Goal: Transaction & Acquisition: Purchase product/service

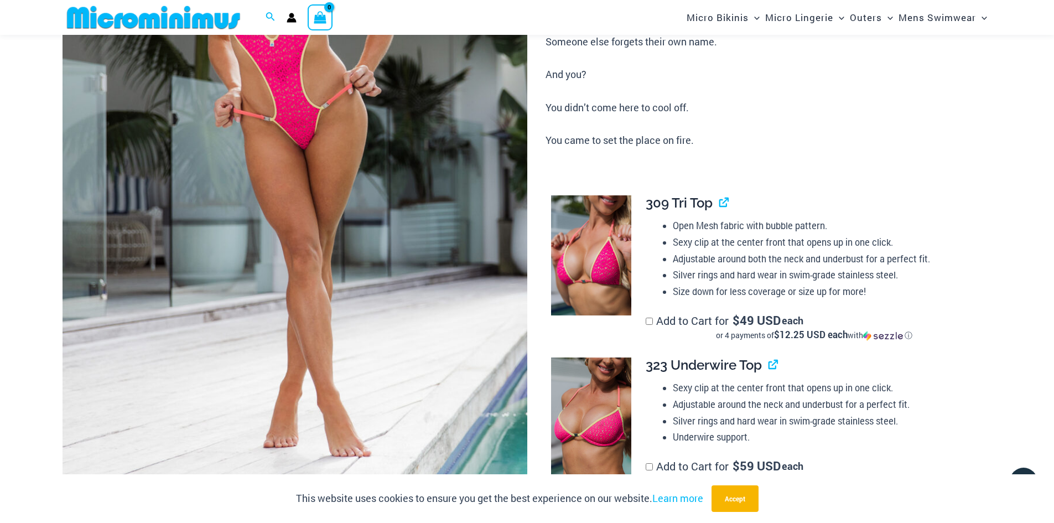
scroll to position [323, 0]
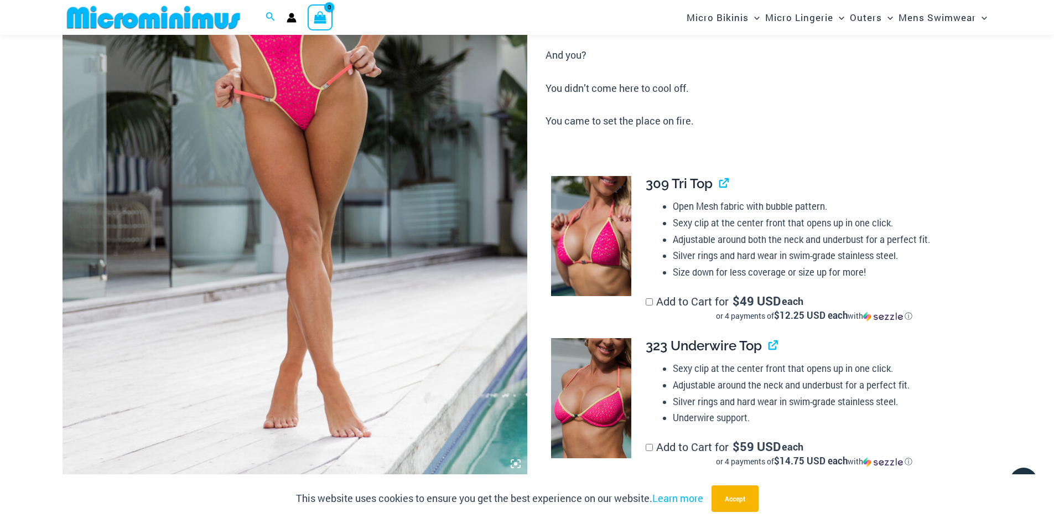
click at [579, 240] on img at bounding box center [591, 236] width 80 height 121
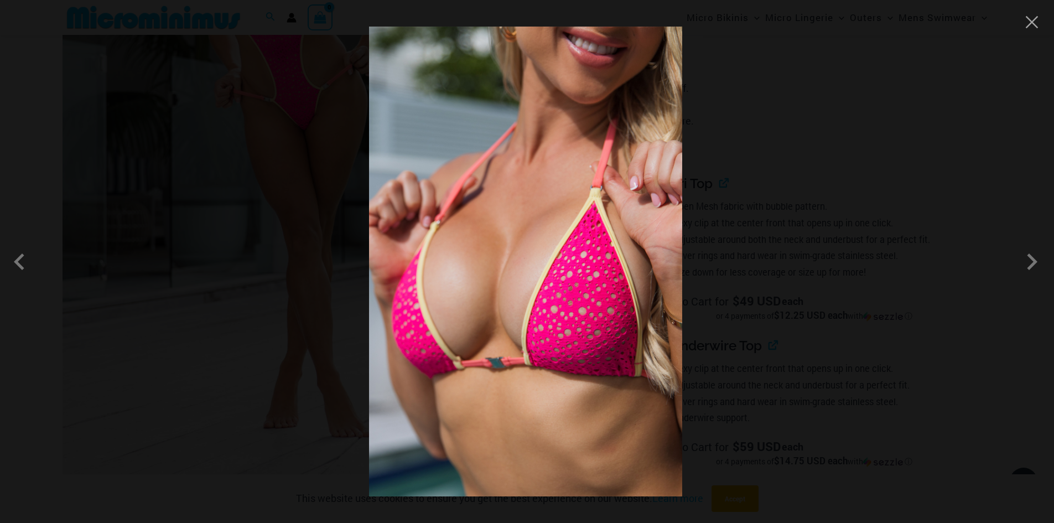
click at [579, 240] on img at bounding box center [525, 262] width 313 height 470
click at [727, 377] on div at bounding box center [527, 261] width 1054 height 523
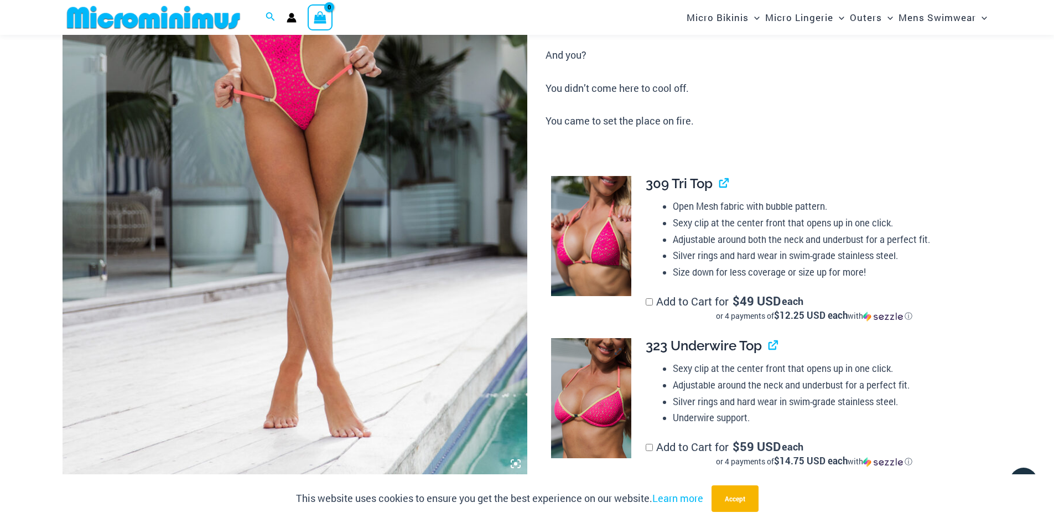
click at [606, 392] on img at bounding box center [591, 398] width 80 height 121
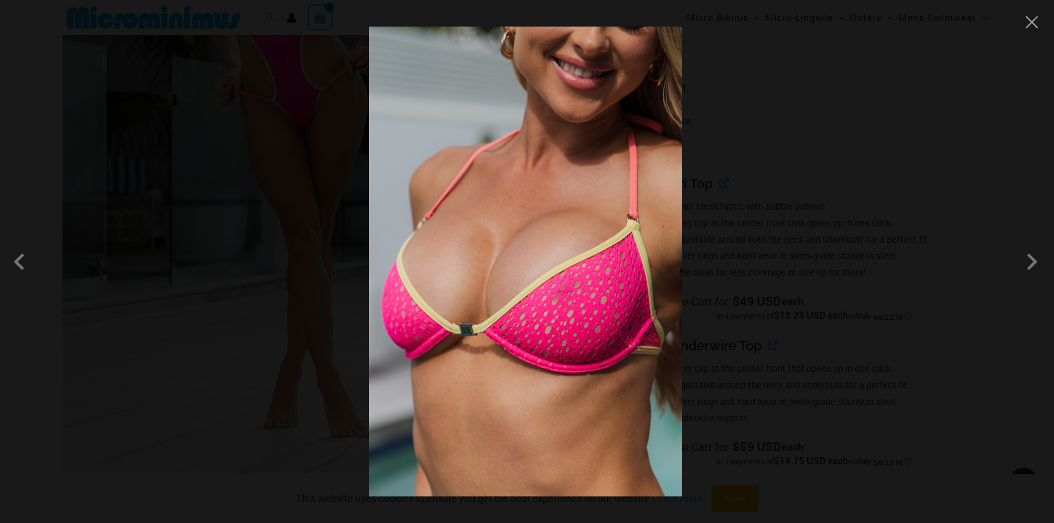
click at [726, 392] on div at bounding box center [527, 261] width 1054 height 523
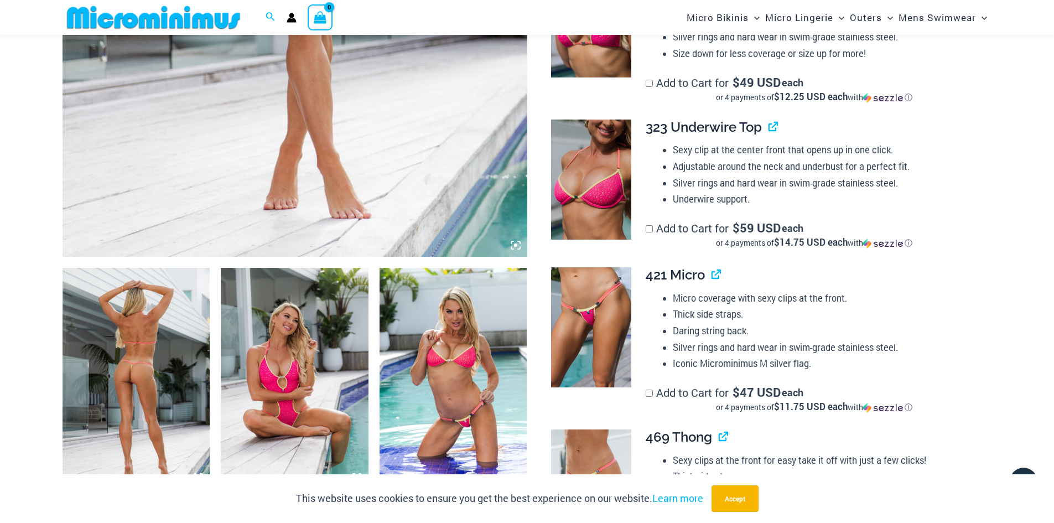
scroll to position [544, 0]
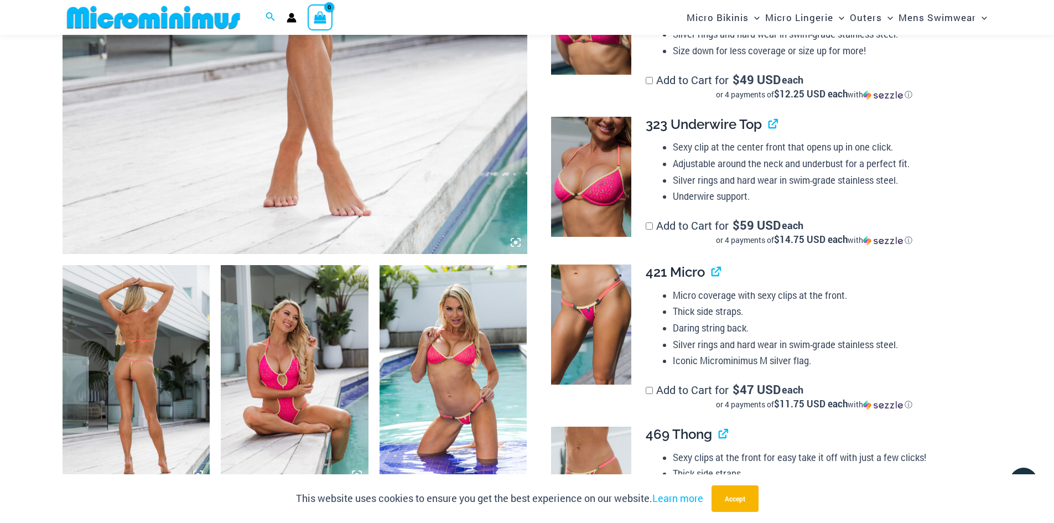
click at [600, 345] on img at bounding box center [591, 324] width 80 height 121
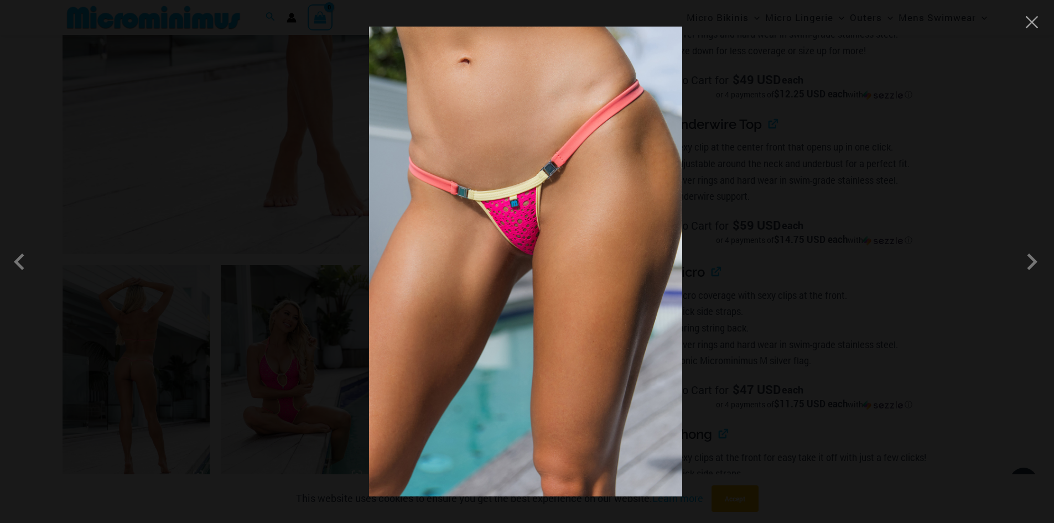
click at [695, 345] on div at bounding box center [527, 261] width 1054 height 523
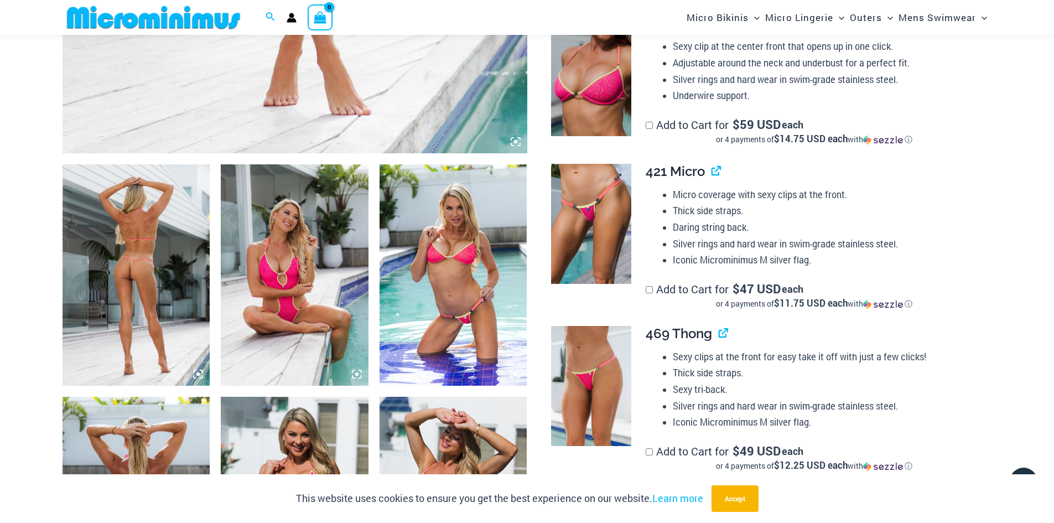
scroll to position [655, 0]
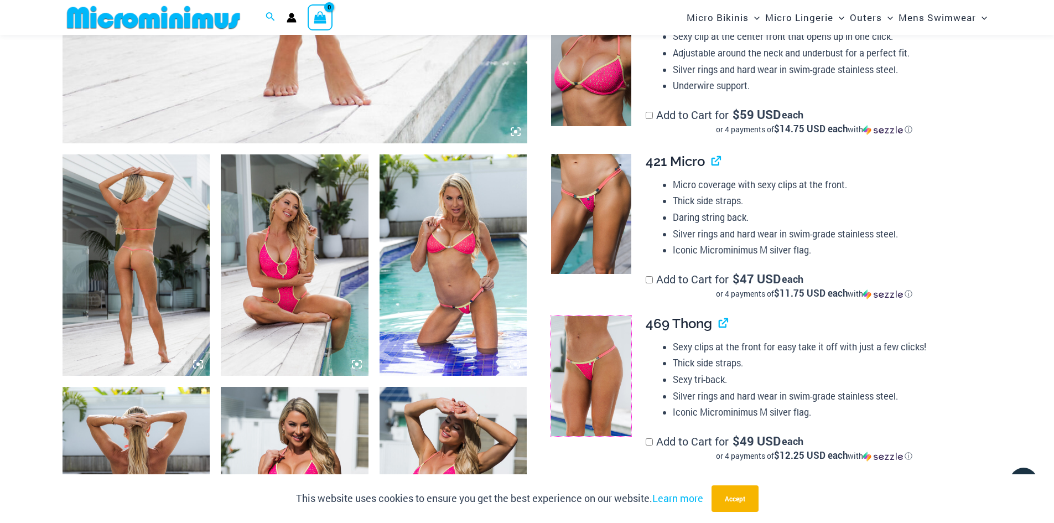
click at [616, 367] on img at bounding box center [591, 376] width 80 height 121
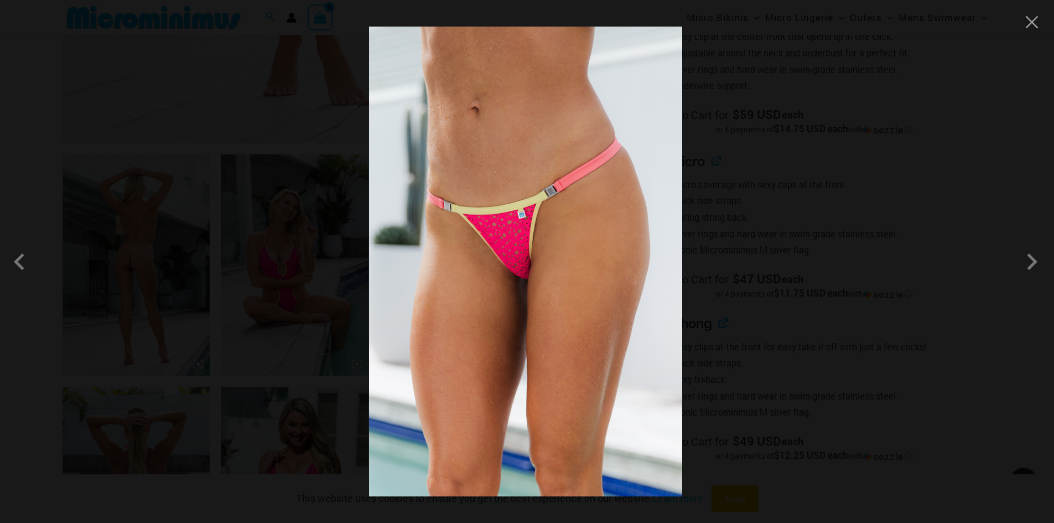
click at [701, 360] on div at bounding box center [527, 261] width 1054 height 523
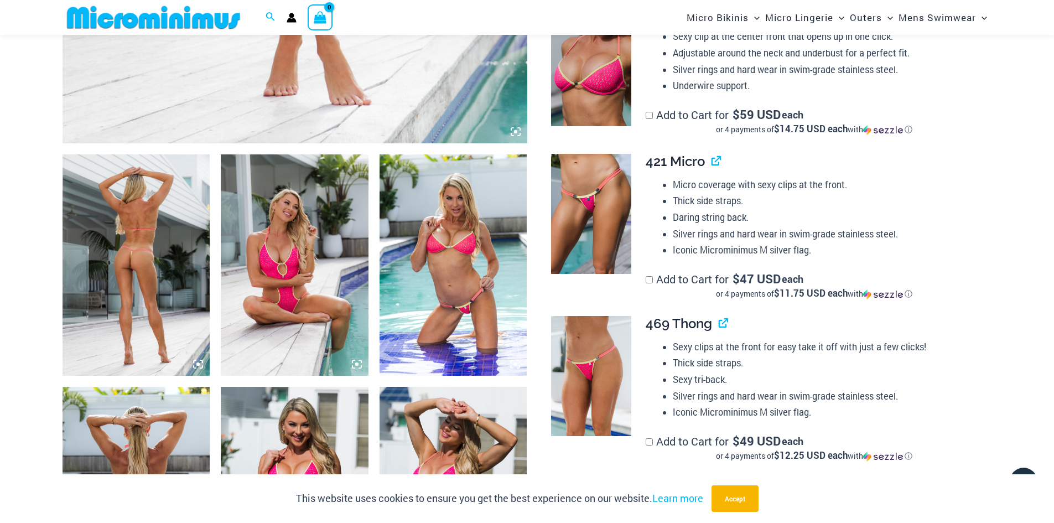
click at [126, 281] on img at bounding box center [137, 264] width 148 height 221
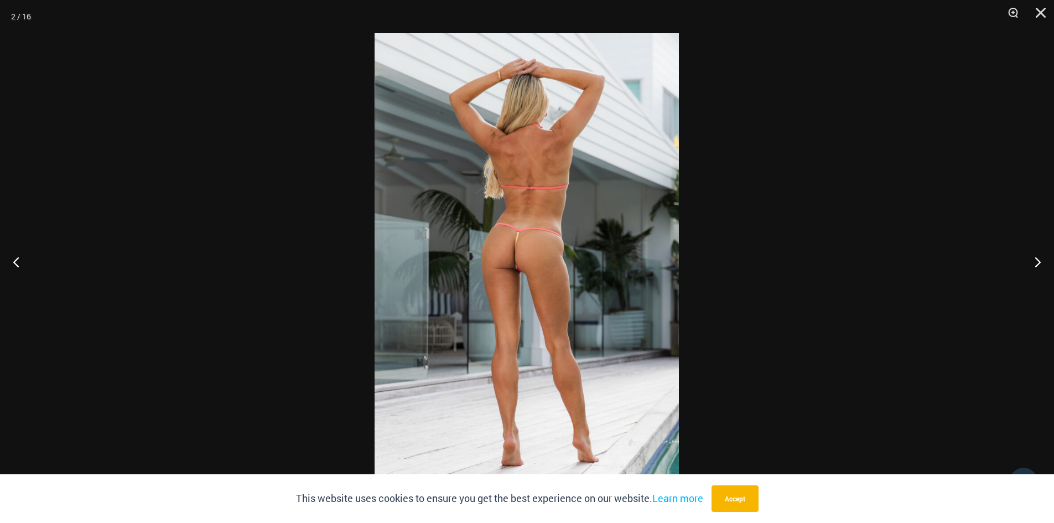
click at [547, 256] on img at bounding box center [527, 261] width 304 height 456
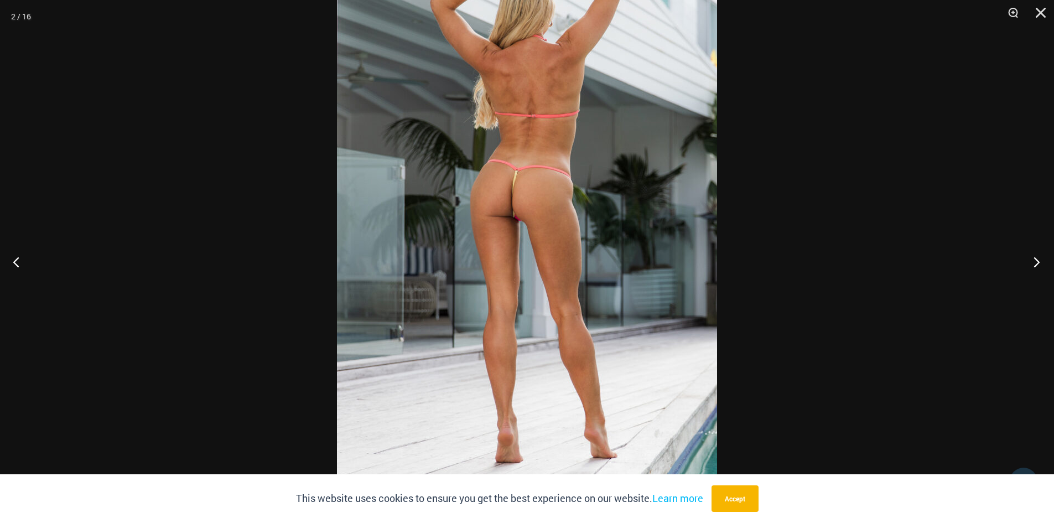
click at [1034, 261] on button "Next" at bounding box center [1033, 261] width 41 height 55
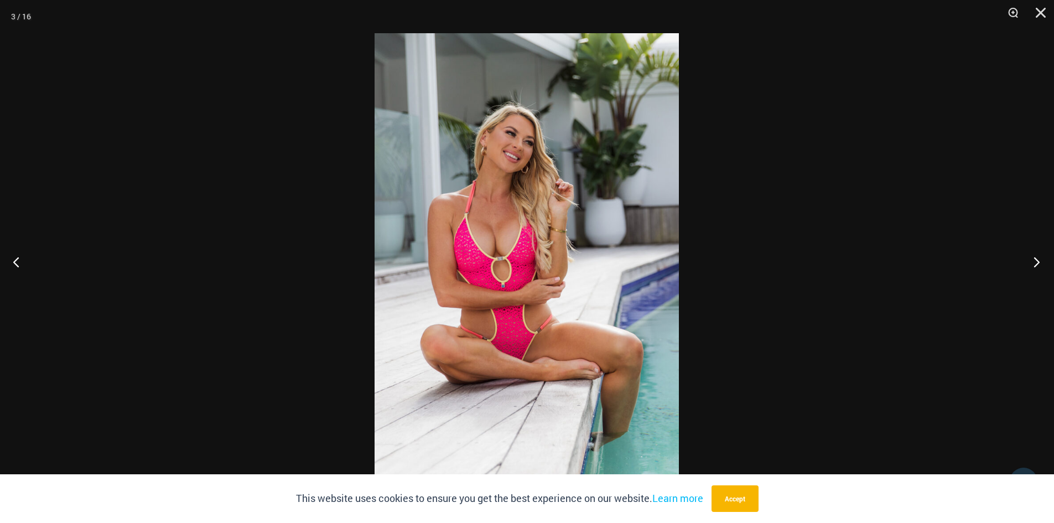
click at [1034, 261] on button "Next" at bounding box center [1033, 261] width 41 height 55
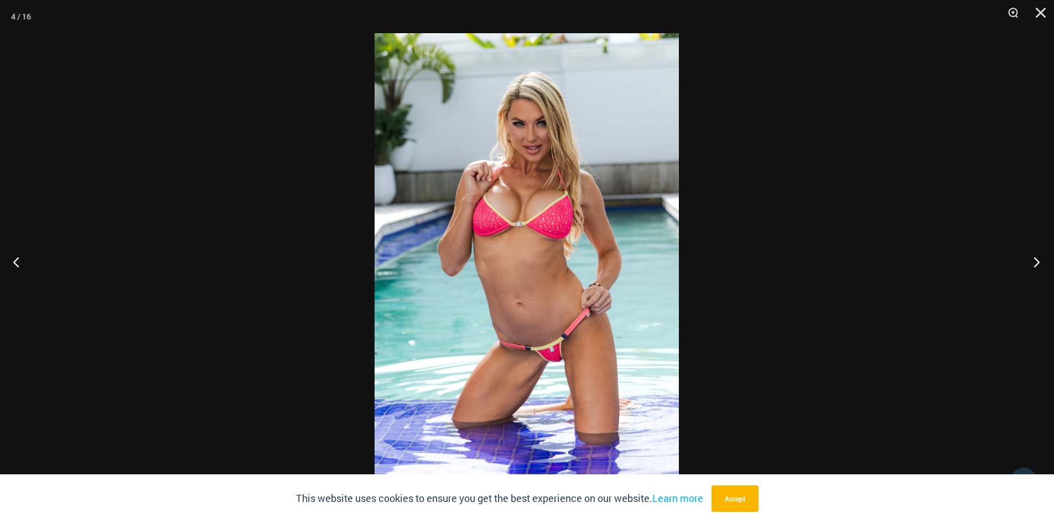
click at [1034, 261] on button "Next" at bounding box center [1033, 261] width 41 height 55
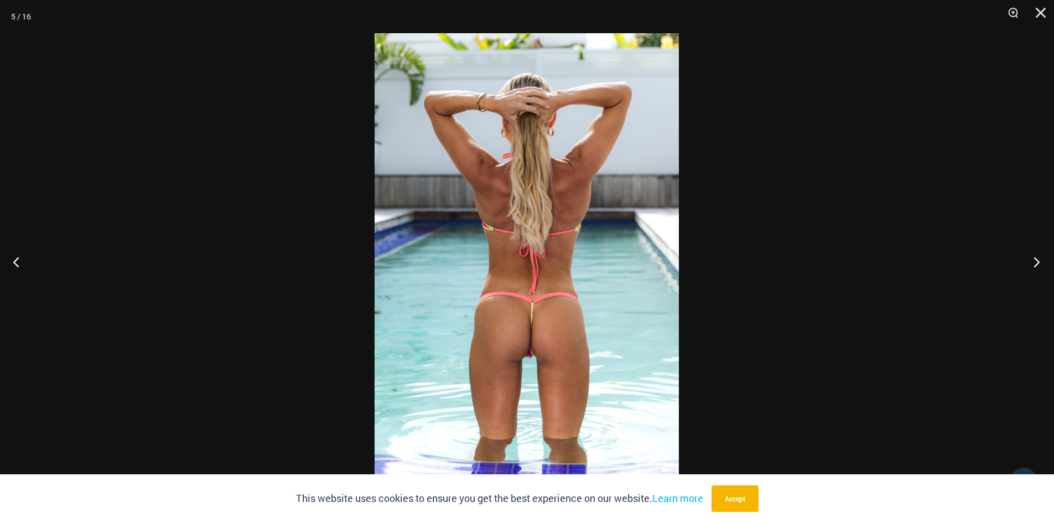
click at [1034, 261] on button "Next" at bounding box center [1033, 261] width 41 height 55
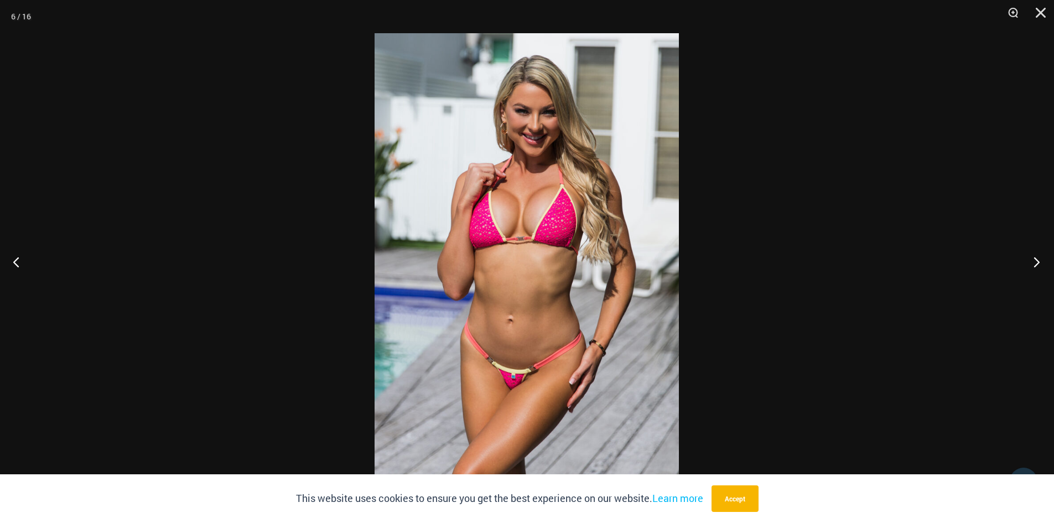
click at [1034, 261] on button "Next" at bounding box center [1033, 261] width 41 height 55
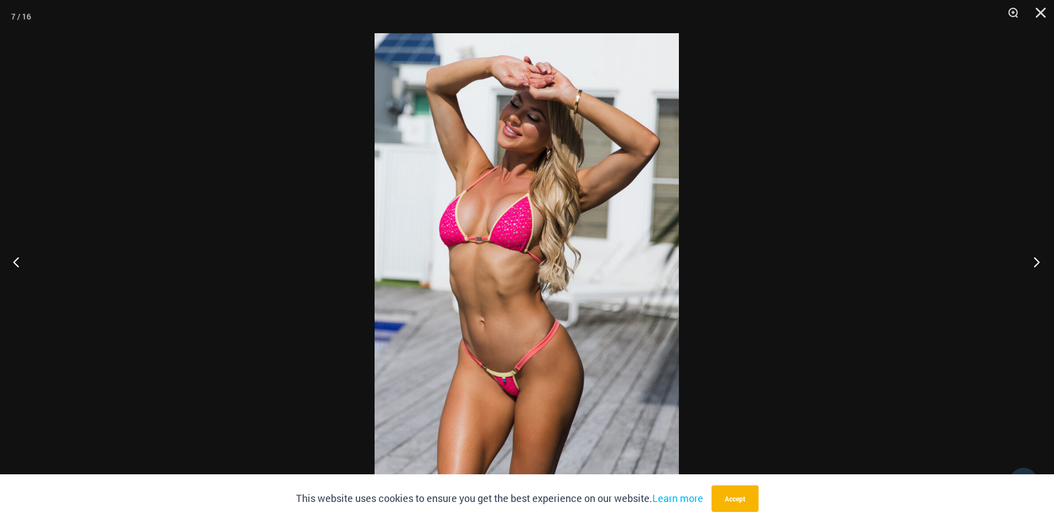
click at [1034, 261] on button "Next" at bounding box center [1033, 261] width 41 height 55
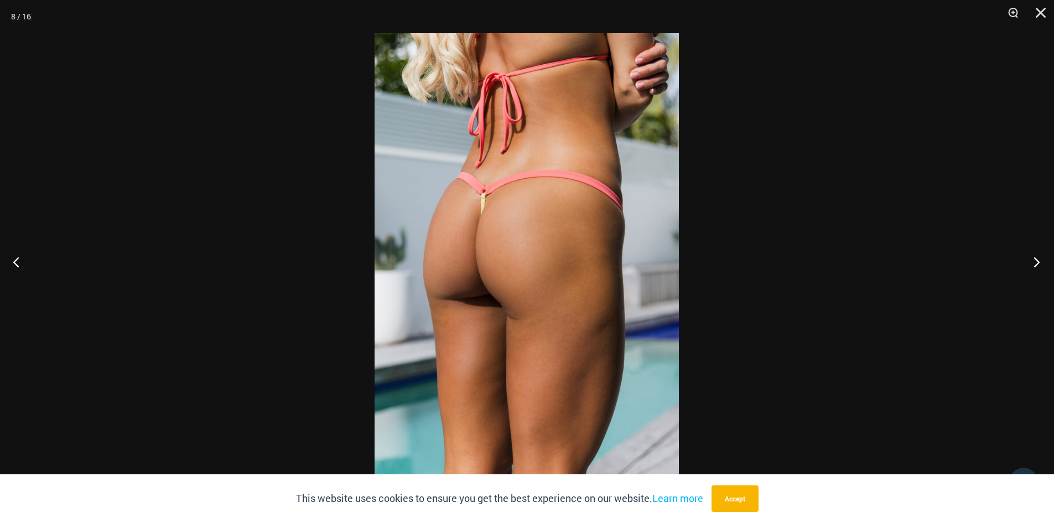
click at [1034, 261] on button "Next" at bounding box center [1033, 261] width 41 height 55
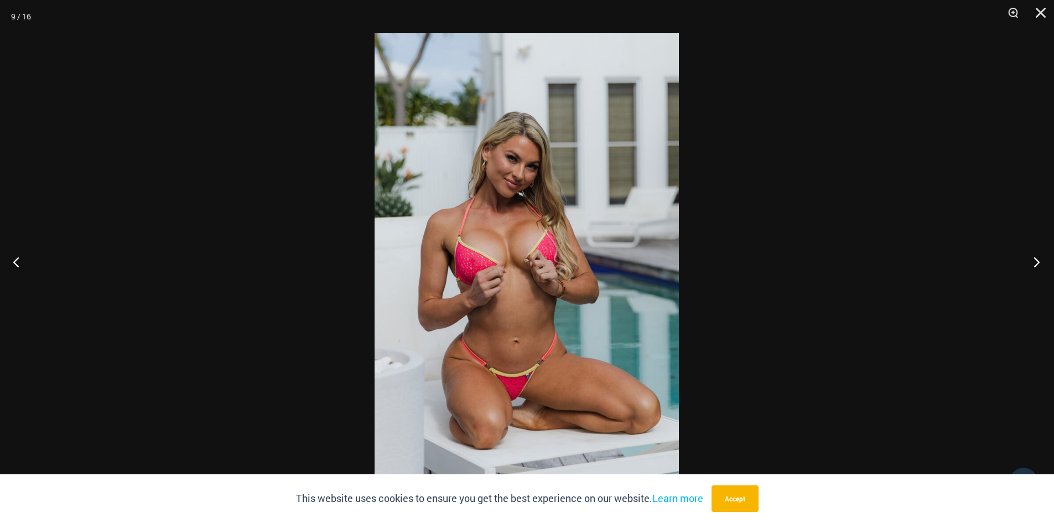
click at [1034, 261] on button "Next" at bounding box center [1033, 261] width 41 height 55
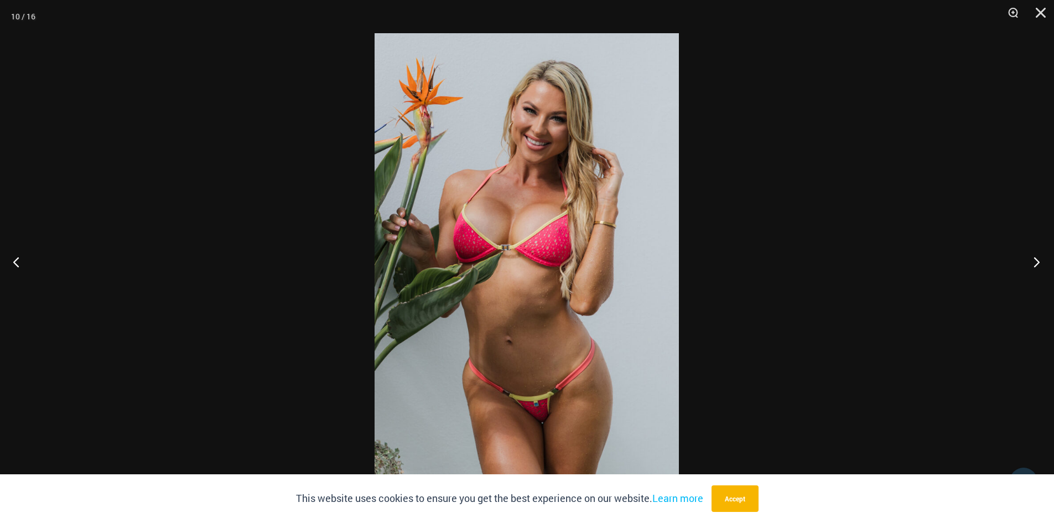
click at [1034, 261] on button "Next" at bounding box center [1033, 261] width 41 height 55
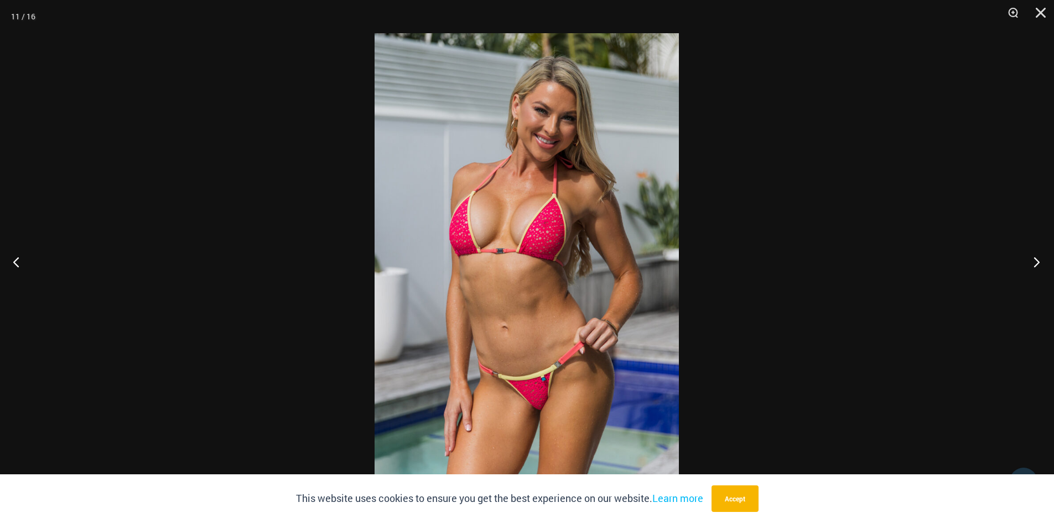
click at [1034, 261] on button "Next" at bounding box center [1033, 261] width 41 height 55
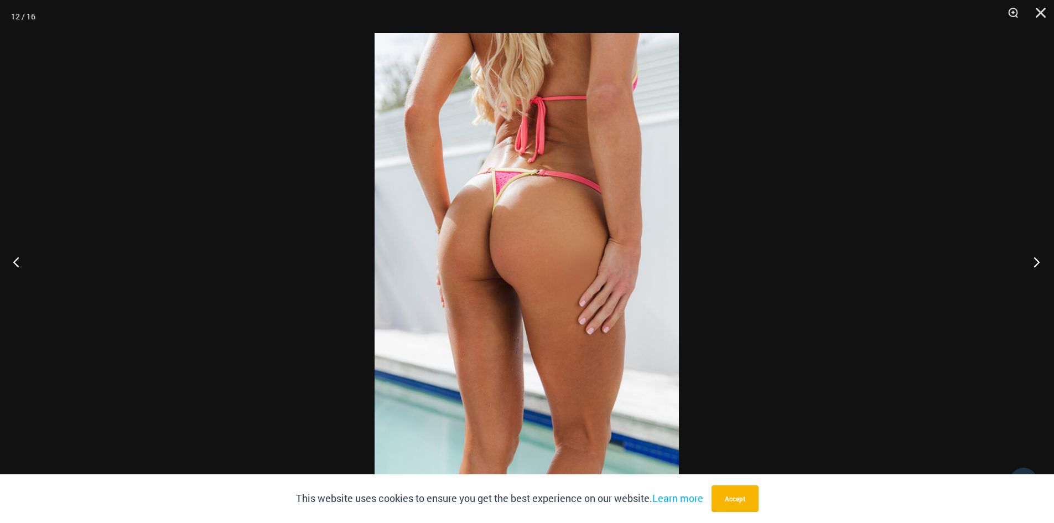
click at [1034, 261] on button "Next" at bounding box center [1033, 261] width 41 height 55
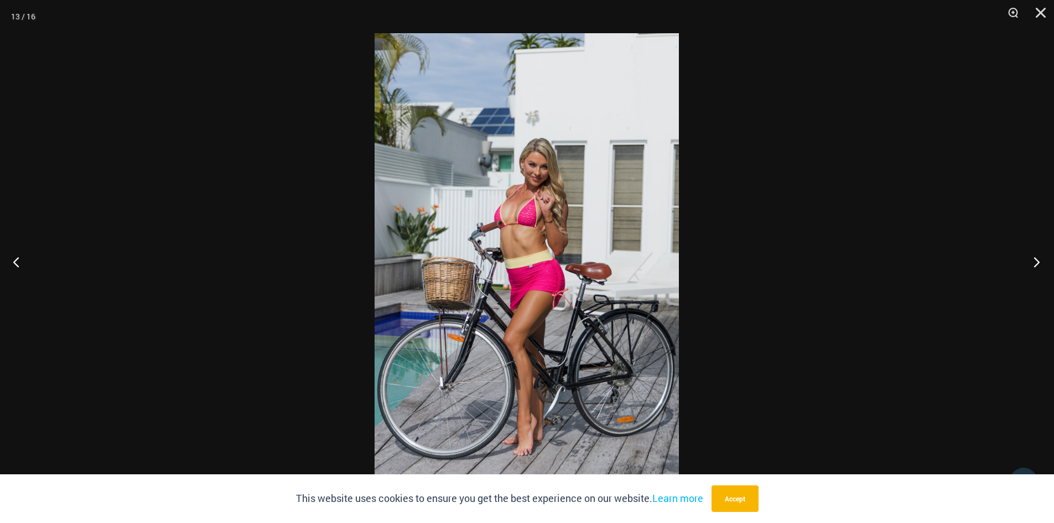
click at [1034, 261] on button "Next" at bounding box center [1033, 261] width 41 height 55
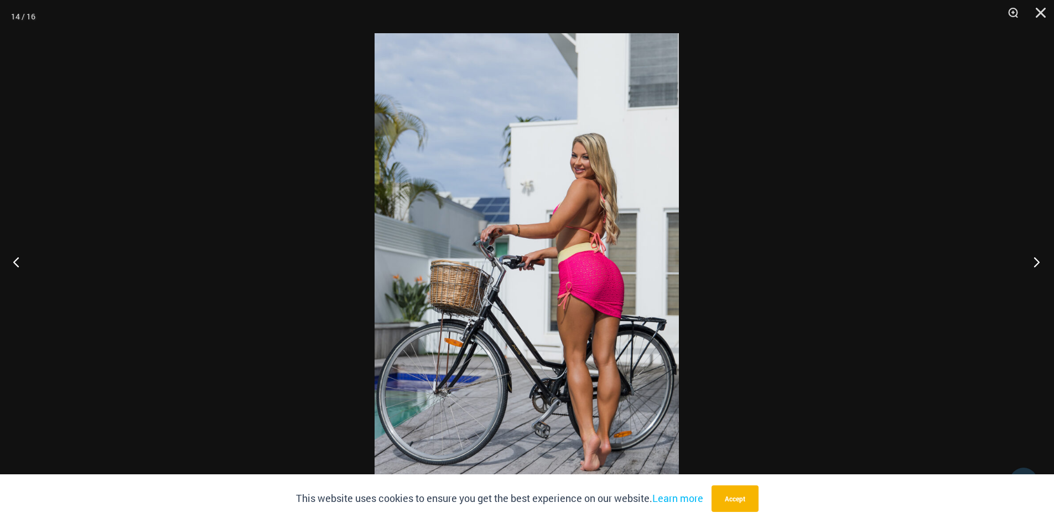
click at [1034, 261] on button "Next" at bounding box center [1033, 261] width 41 height 55
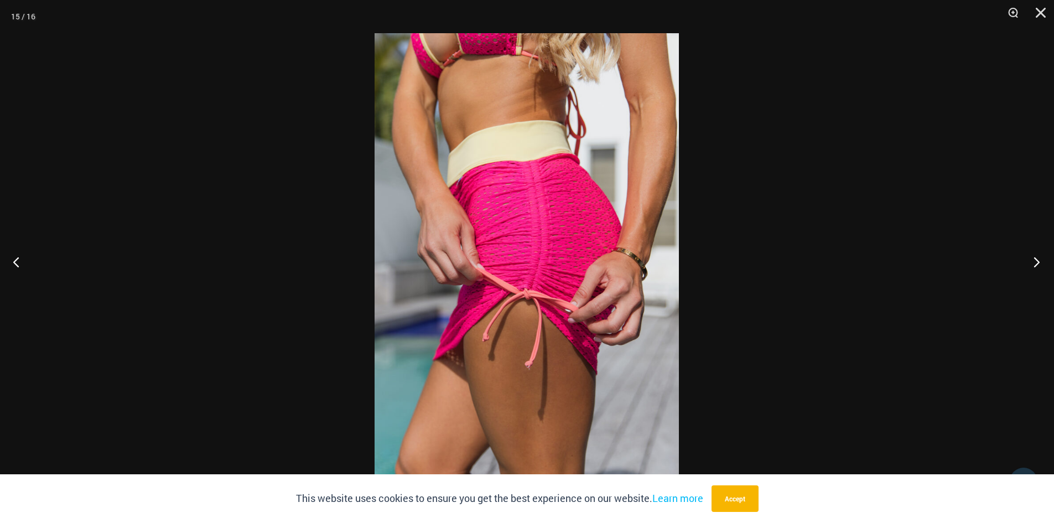
click at [1034, 261] on button "Next" at bounding box center [1033, 261] width 41 height 55
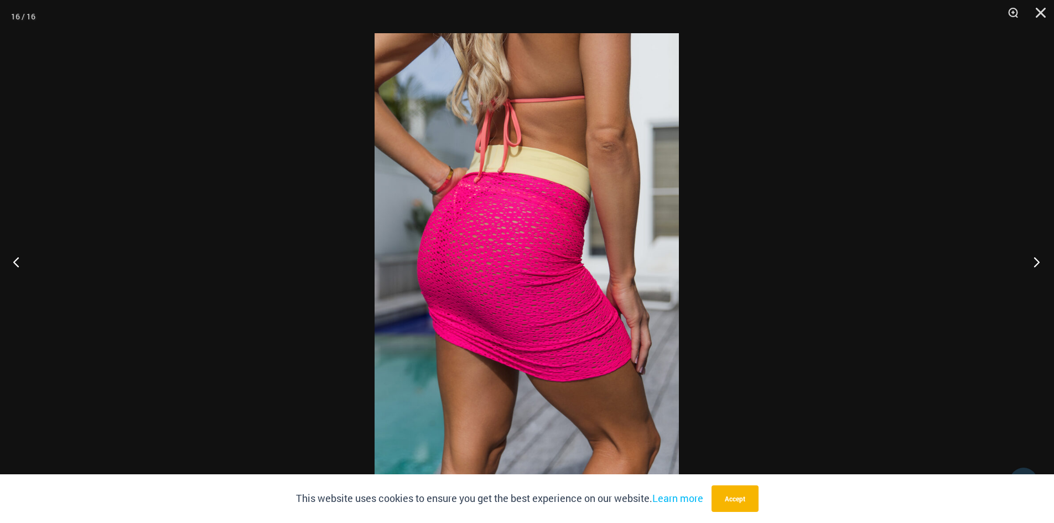
click at [1034, 261] on button "Next" at bounding box center [1033, 261] width 41 height 55
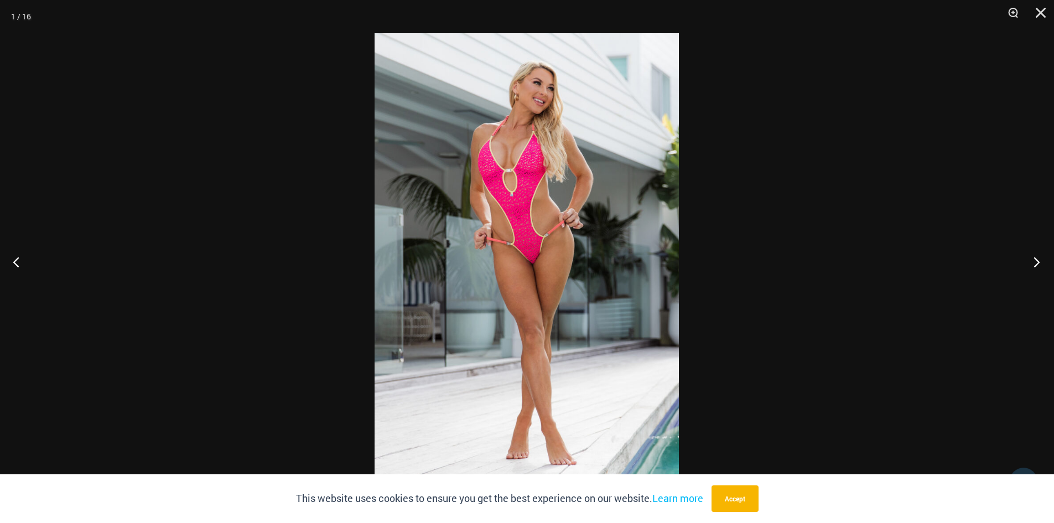
click at [1034, 261] on button "Next" at bounding box center [1033, 261] width 41 height 55
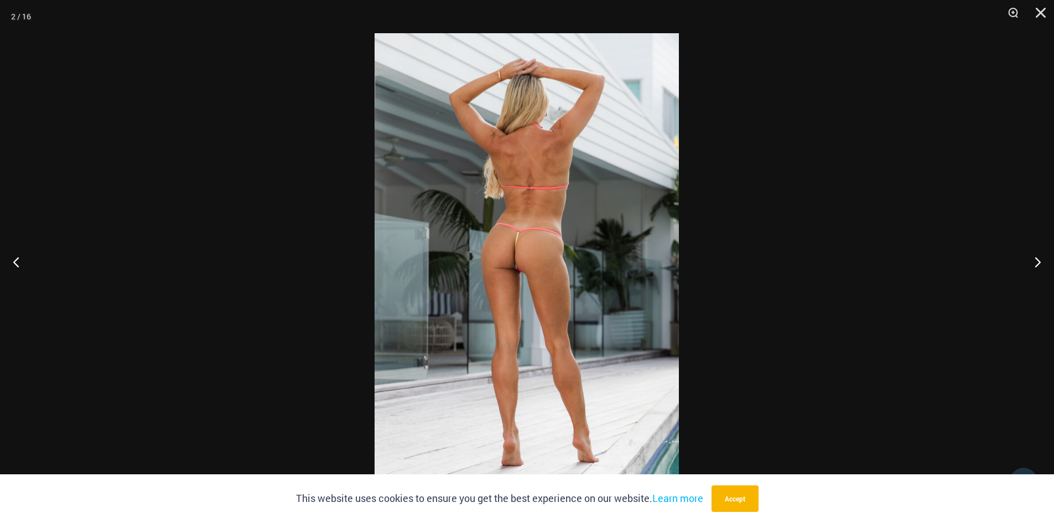
click at [607, 170] on img at bounding box center [527, 261] width 304 height 456
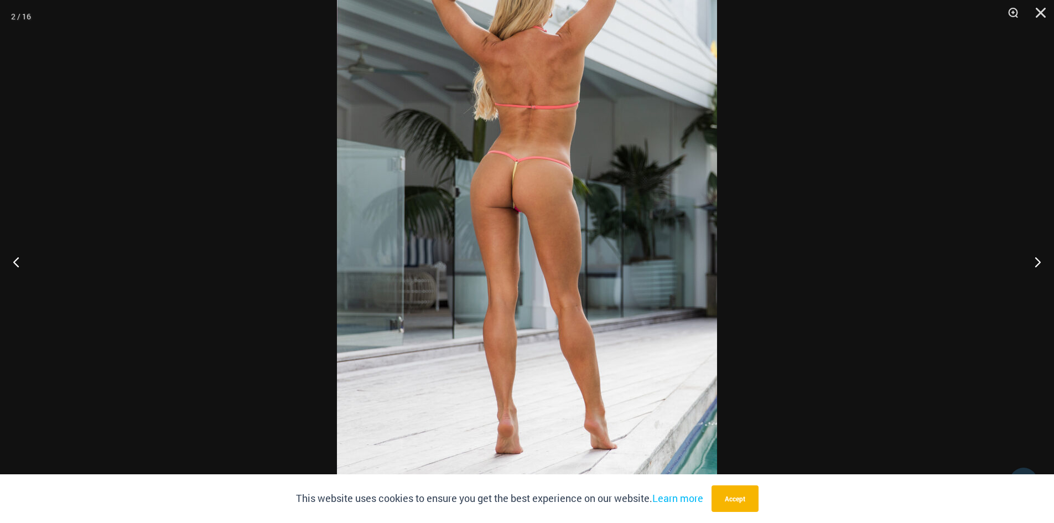
click at [651, 116] on img at bounding box center [527, 199] width 380 height 570
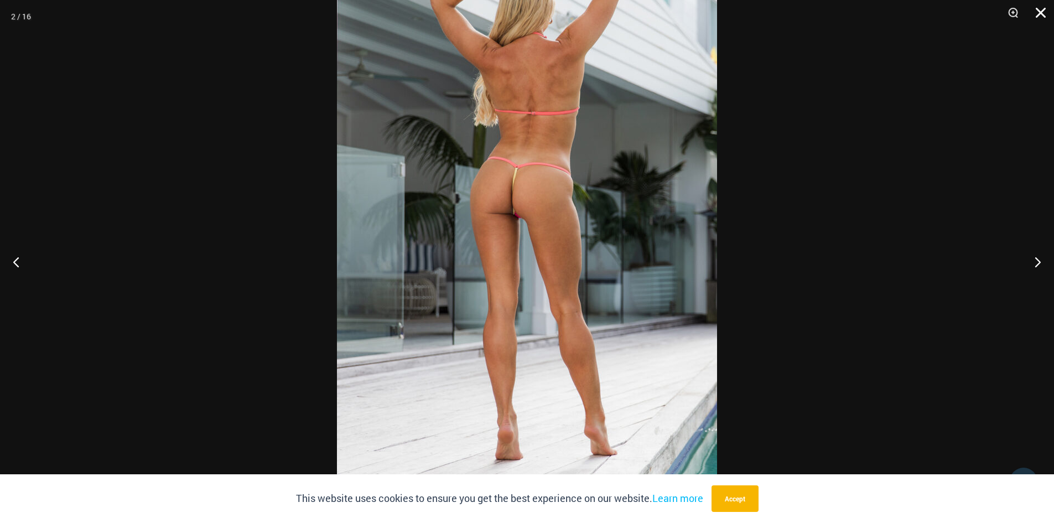
click at [1037, 14] on button "Close" at bounding box center [1037, 16] width 28 height 33
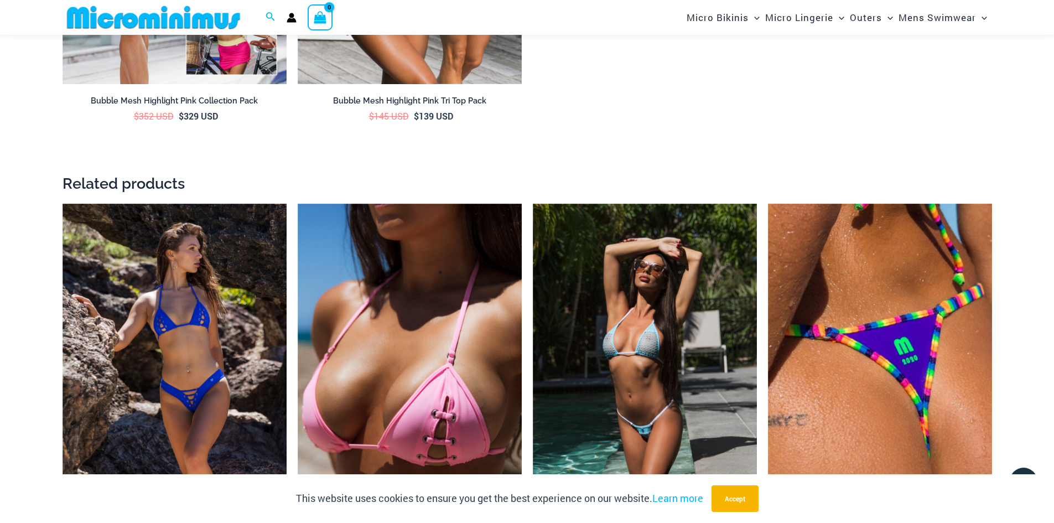
scroll to position [2314, 0]
